Goal: Find specific page/section: Find specific page/section

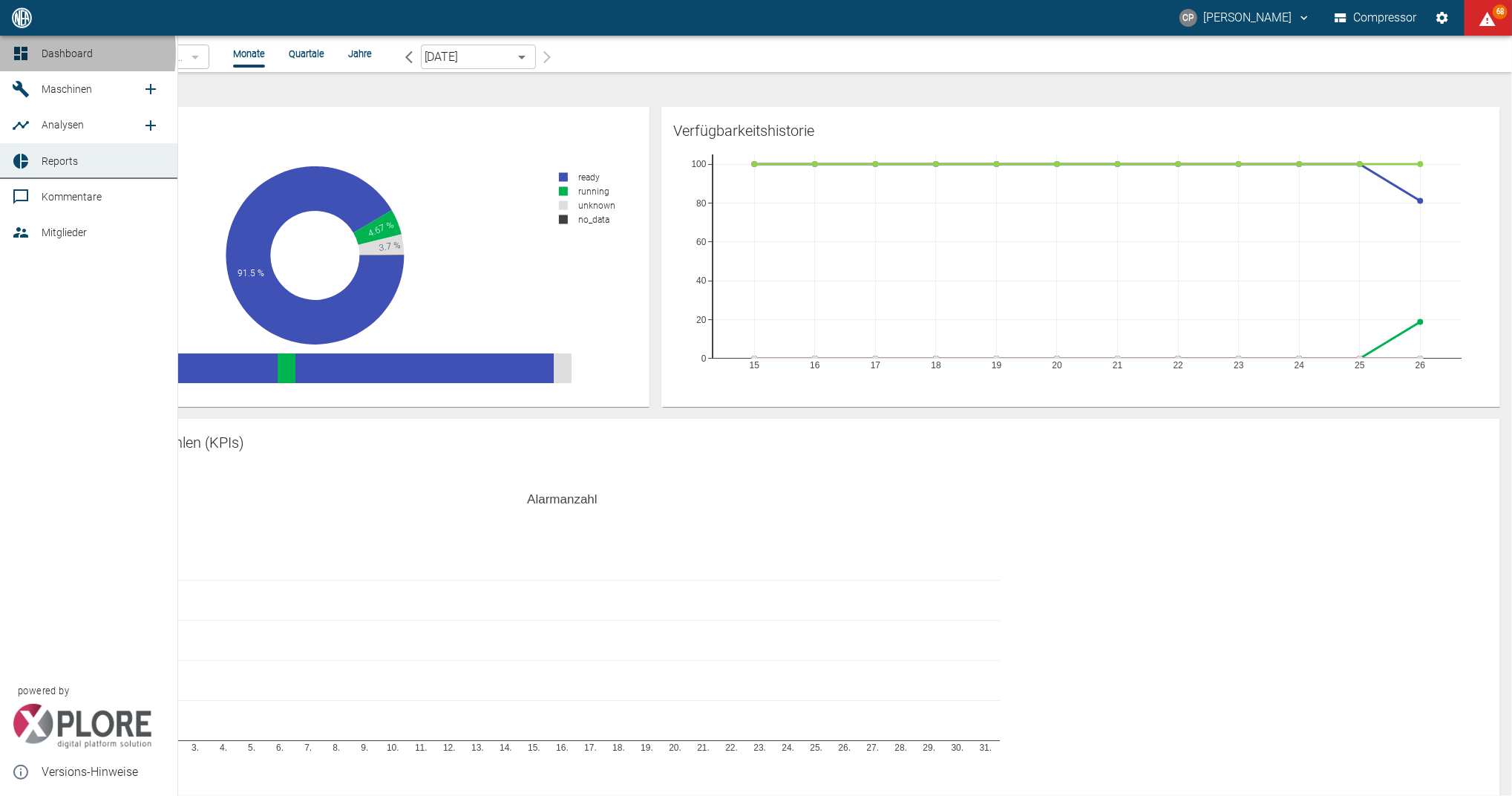
click at [26, 53] on icon at bounding box center [21, 54] width 14 height 14
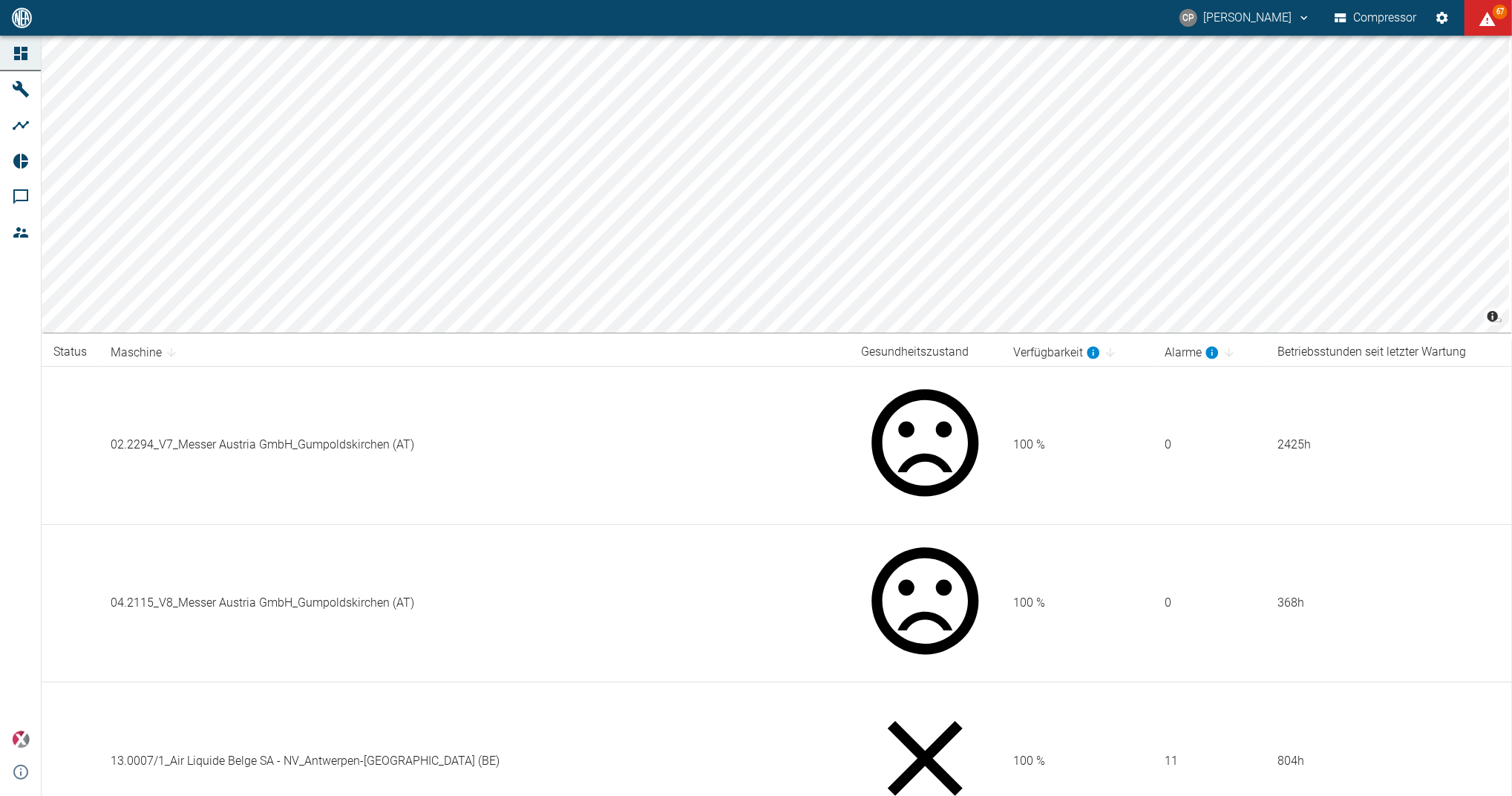
click at [575, 353] on th "Maschine" at bounding box center [474, 352] width 750 height 27
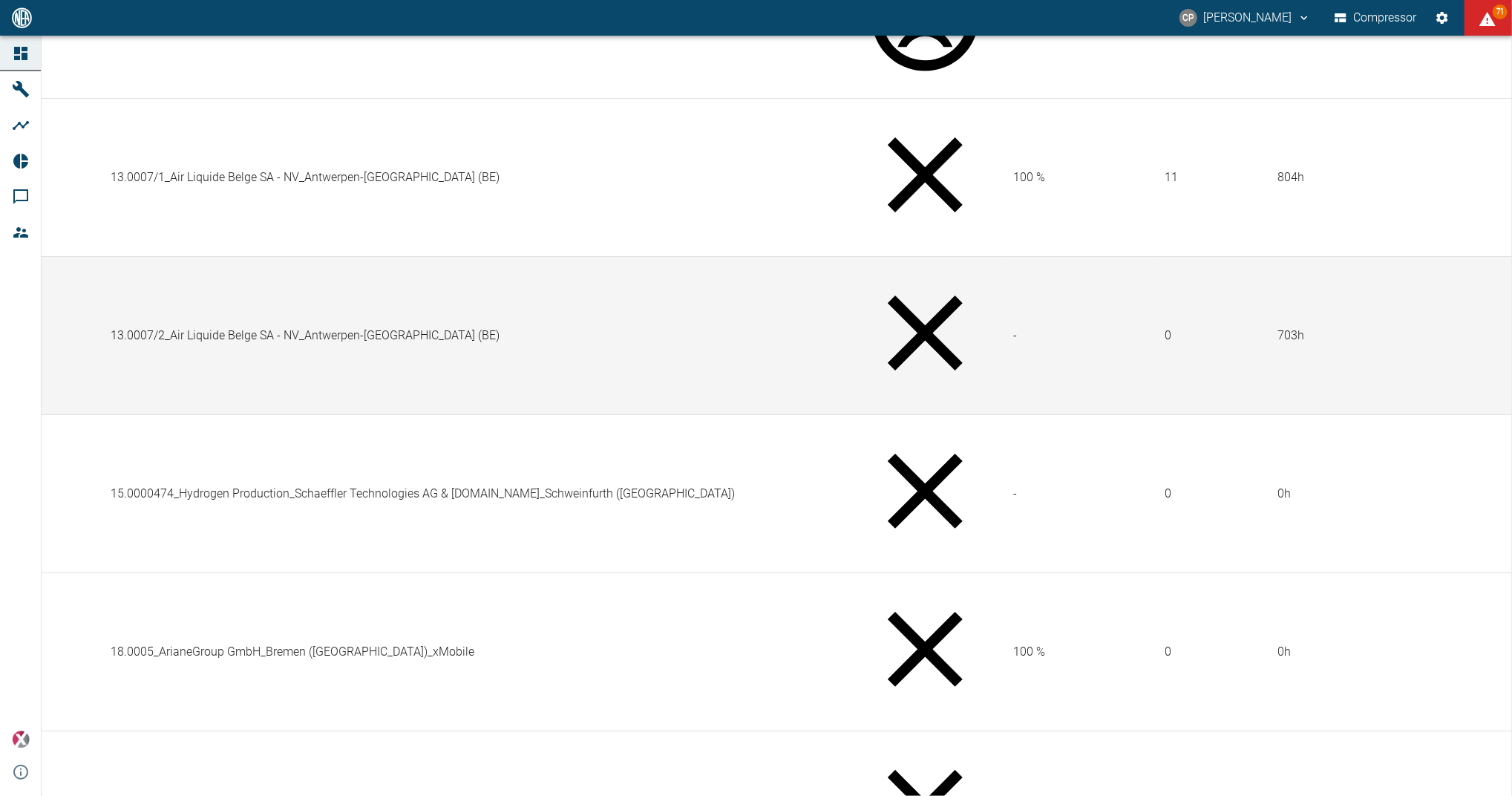
scroll to position [594, 0]
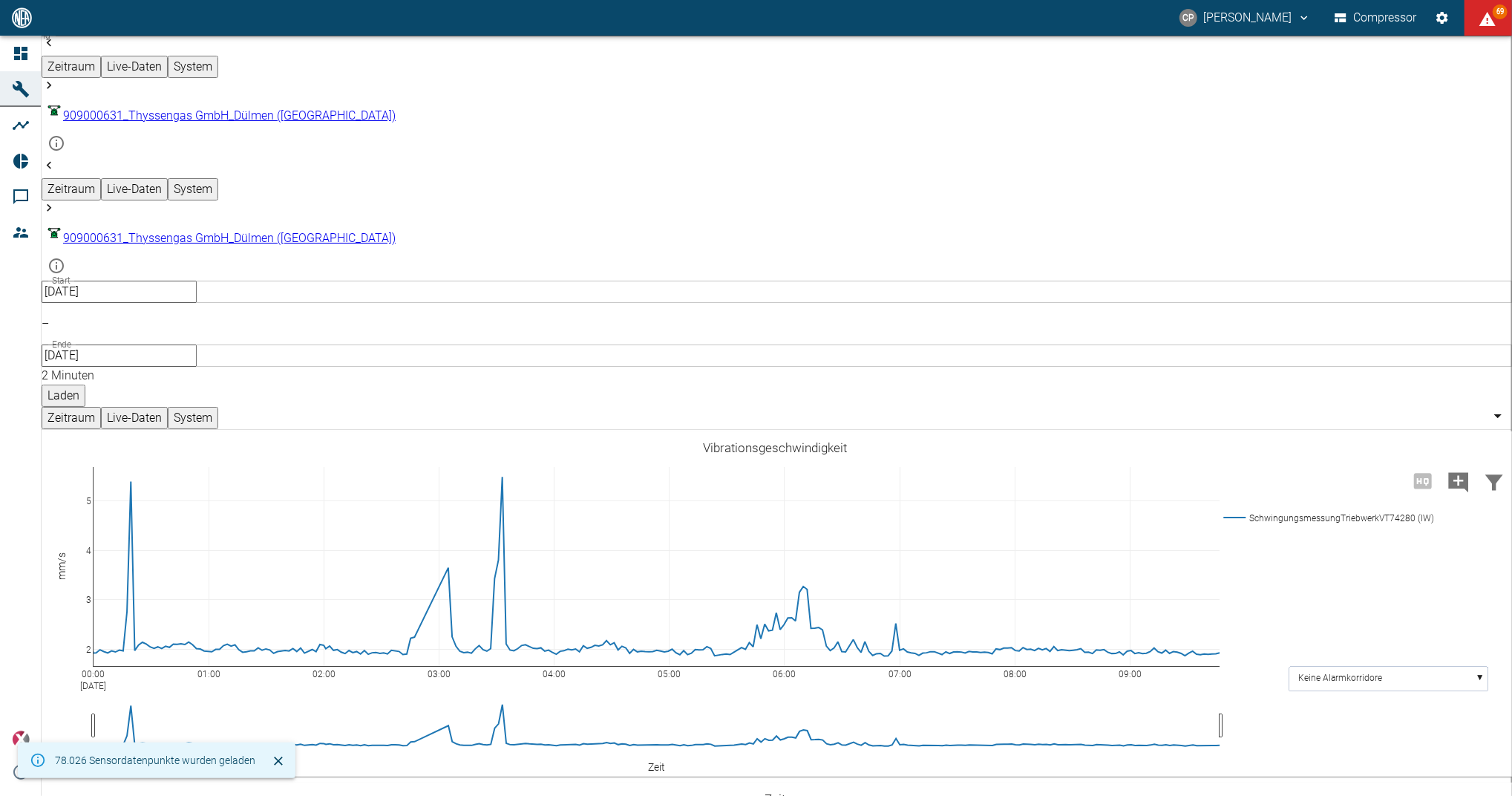
type input "2min"
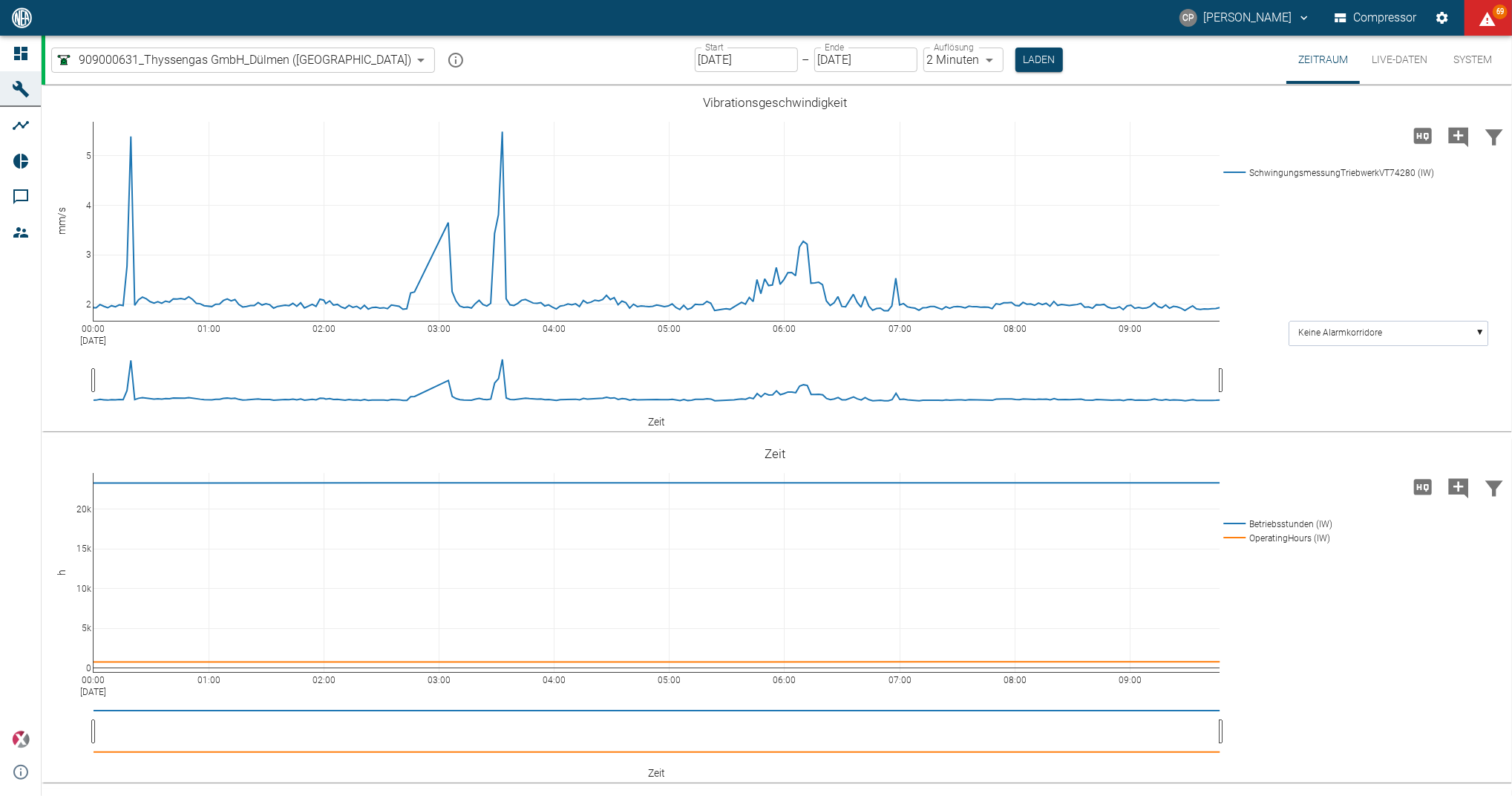
scroll to position [3168, 0]
